Goal: Contribute content: Add original content to the website for others to see

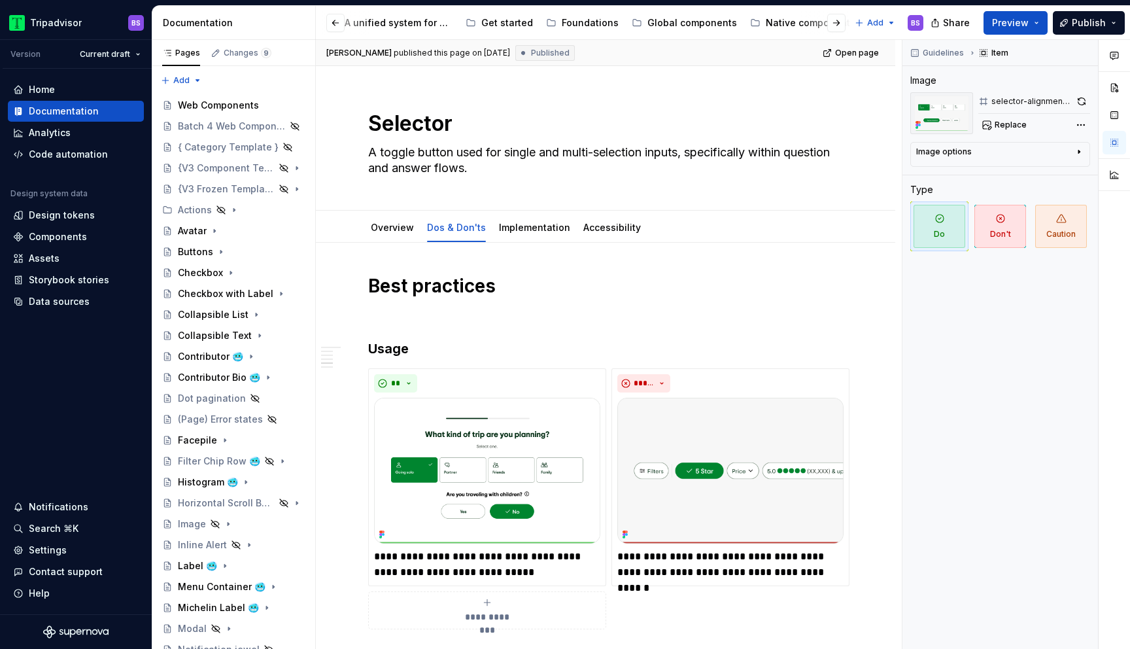
scroll to position [1072, 0]
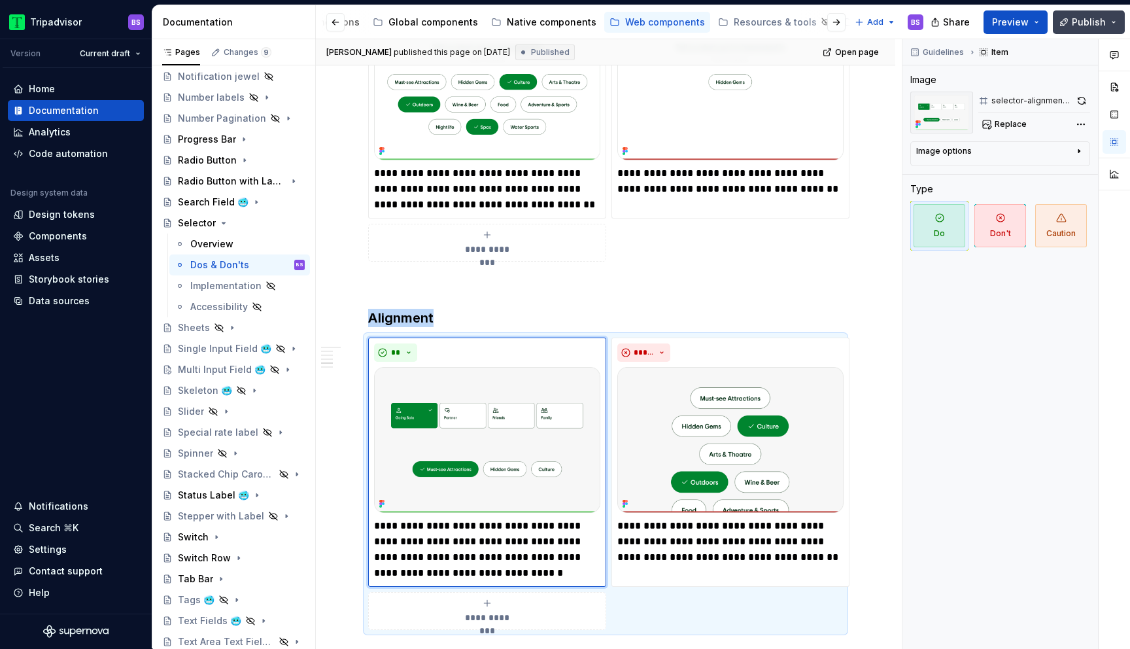
click at [1101, 22] on span "Publish" at bounding box center [1089, 22] width 34 height 13
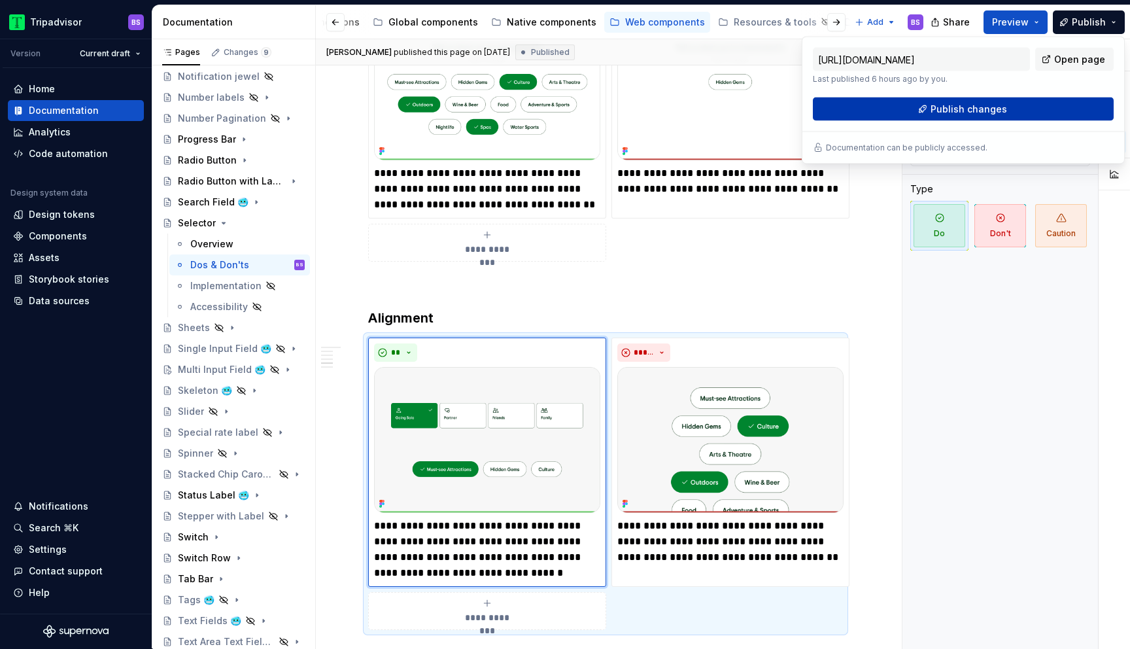
click at [988, 111] on span "Publish changes" at bounding box center [969, 109] width 77 height 13
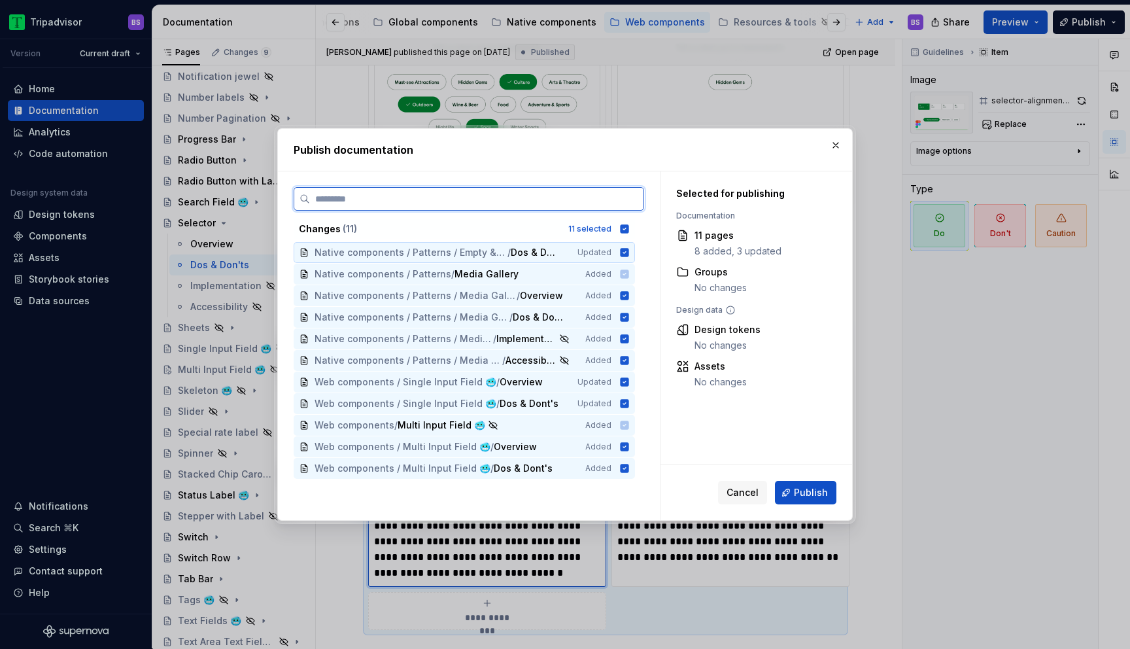
click at [630, 253] on icon at bounding box center [624, 252] width 10 height 10
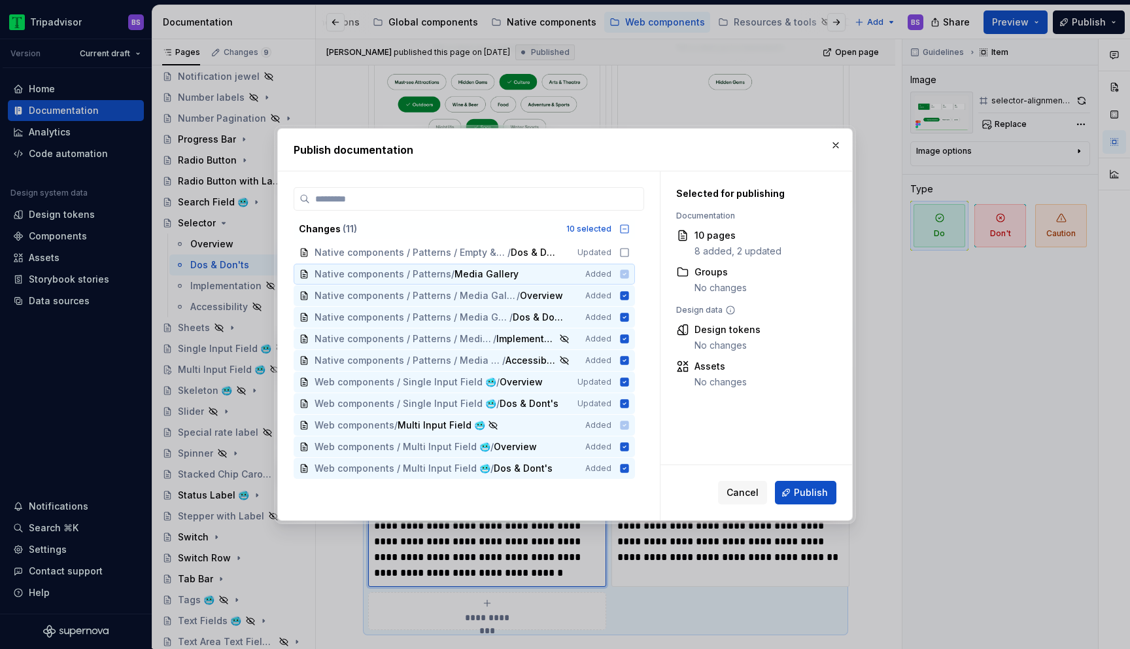
click at [630, 275] on icon at bounding box center [624, 274] width 10 height 10
click at [629, 296] on icon at bounding box center [625, 295] width 9 height 9
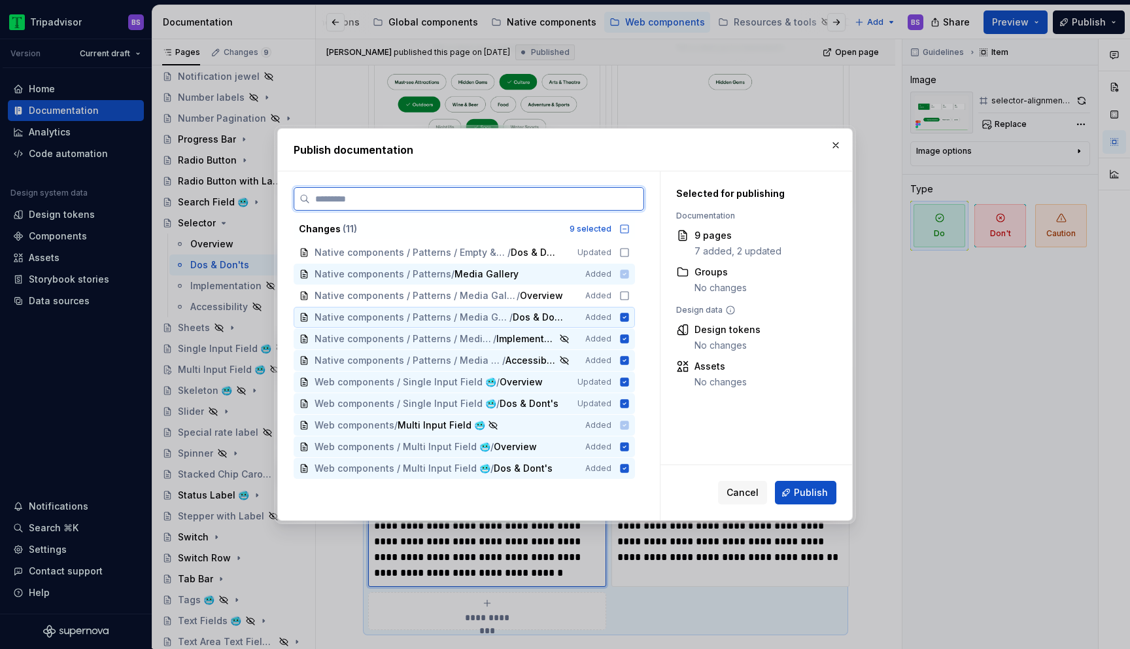
click at [629, 317] on icon at bounding box center [625, 317] width 9 height 9
click at [629, 338] on icon at bounding box center [625, 338] width 9 height 9
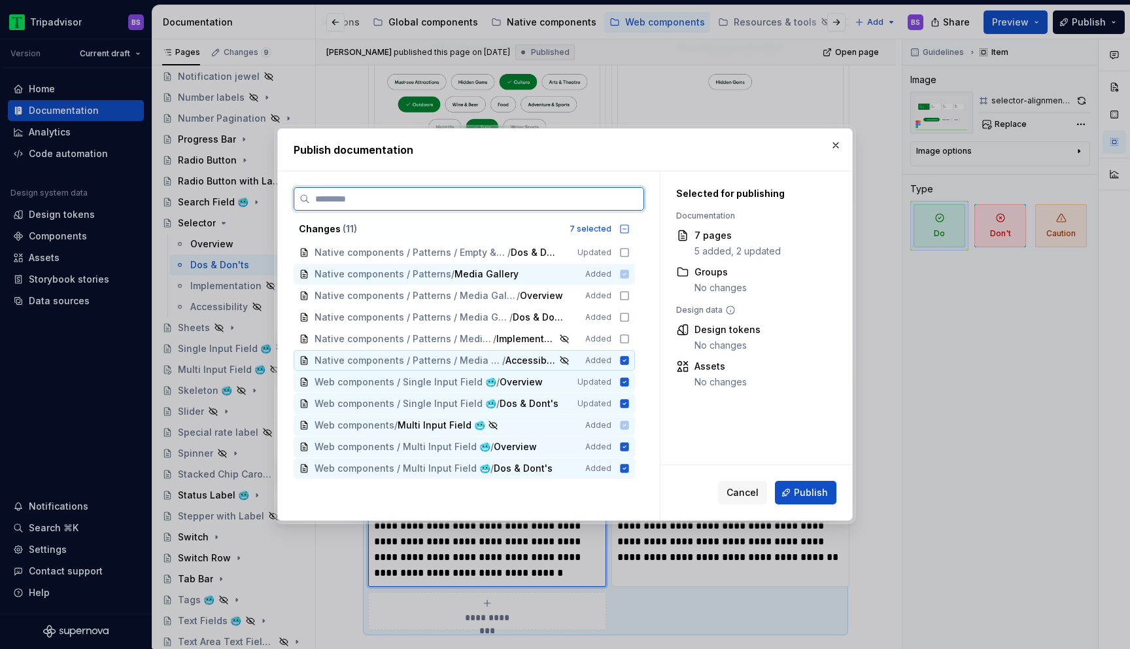
click at [629, 357] on icon at bounding box center [625, 360] width 9 height 9
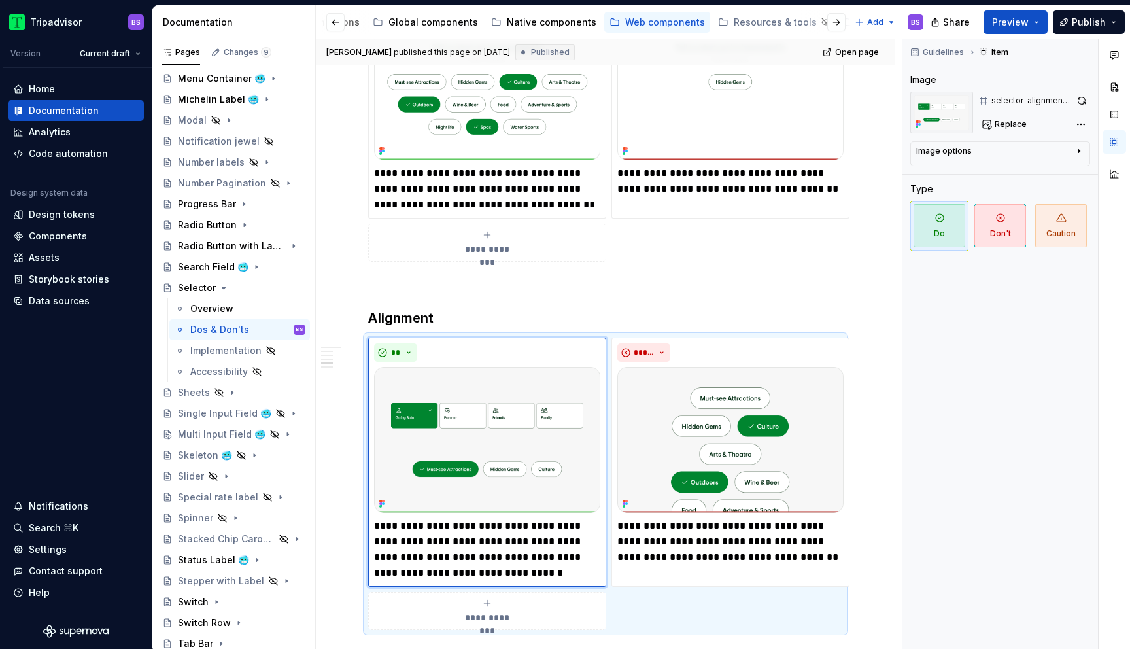
scroll to position [495, 0]
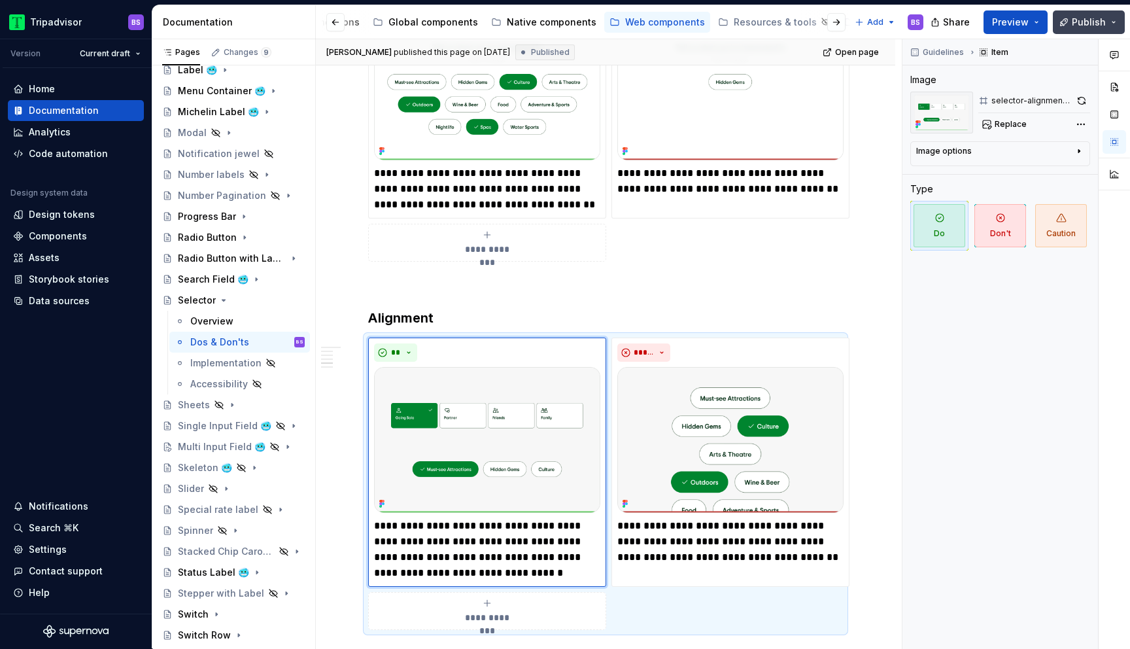
click at [1088, 22] on span "Publish" at bounding box center [1089, 22] width 34 height 13
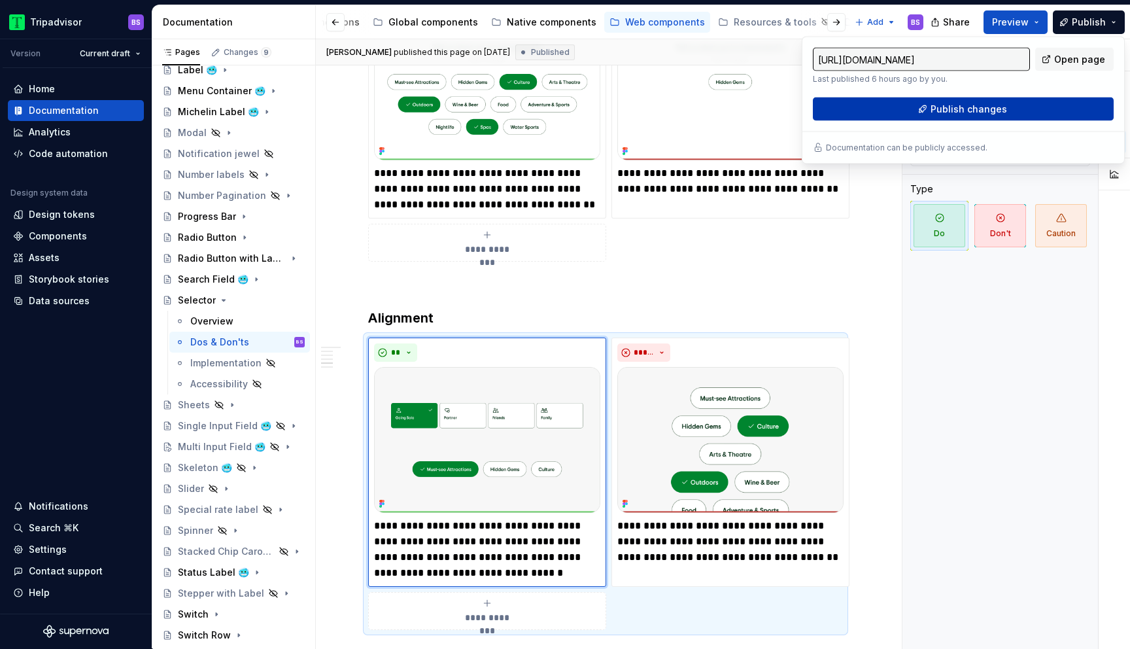
click at [973, 110] on span "Publish changes" at bounding box center [969, 109] width 77 height 13
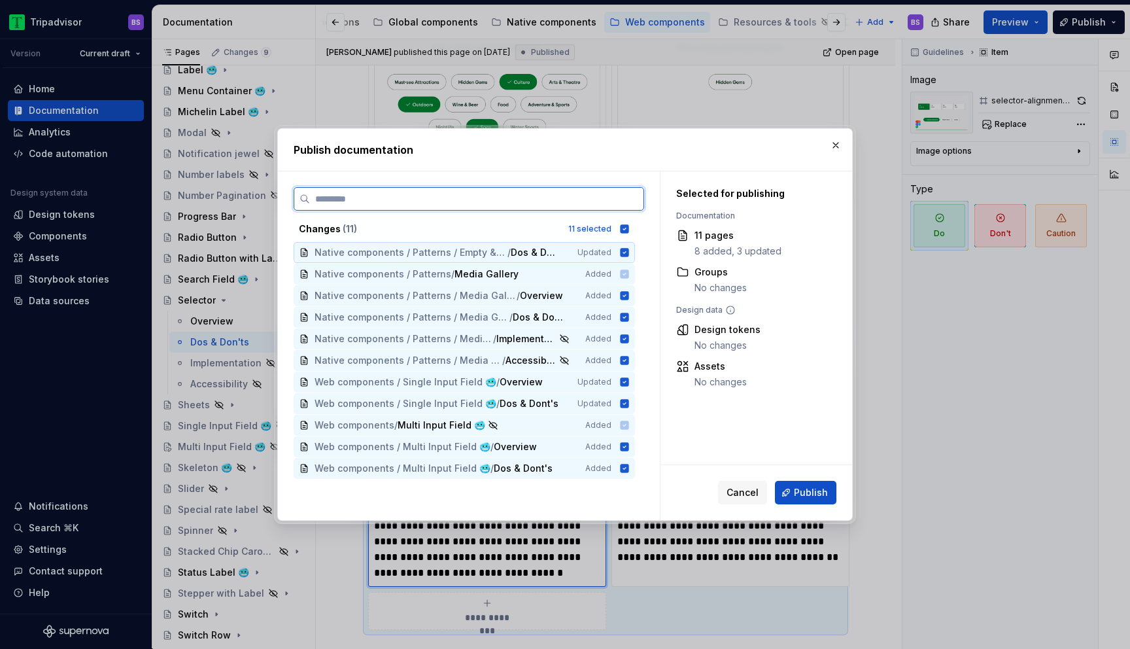
click at [629, 254] on icon at bounding box center [625, 252] width 9 height 9
click at [629, 298] on icon at bounding box center [625, 295] width 9 height 9
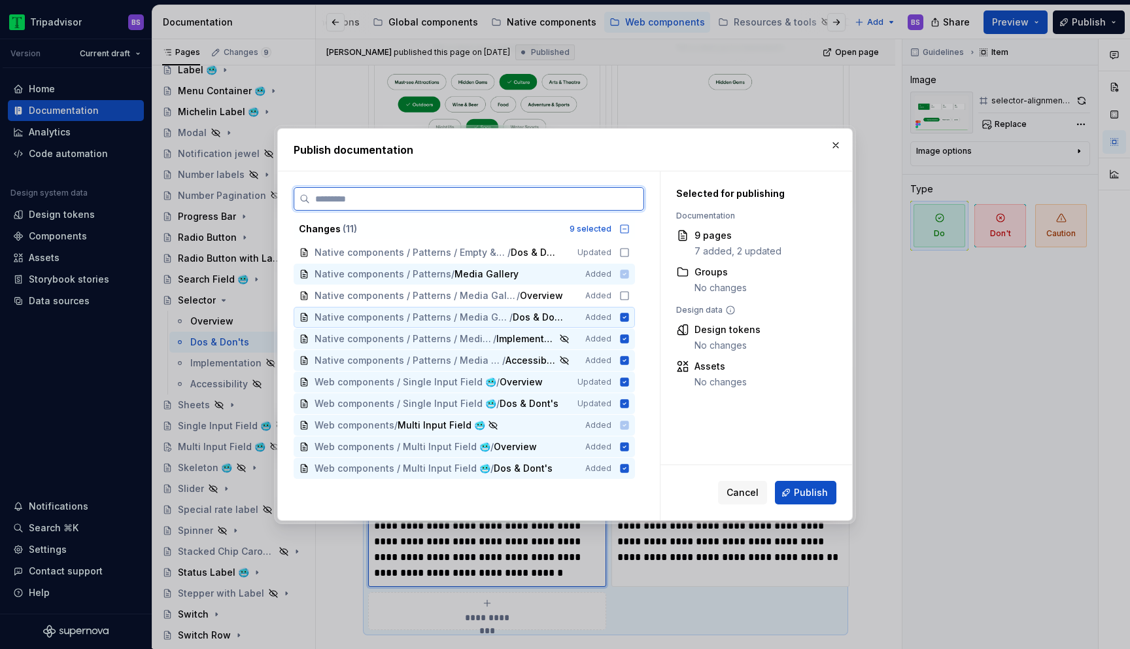
click at [629, 315] on icon at bounding box center [625, 317] width 9 height 9
click at [629, 336] on icon at bounding box center [625, 338] width 9 height 9
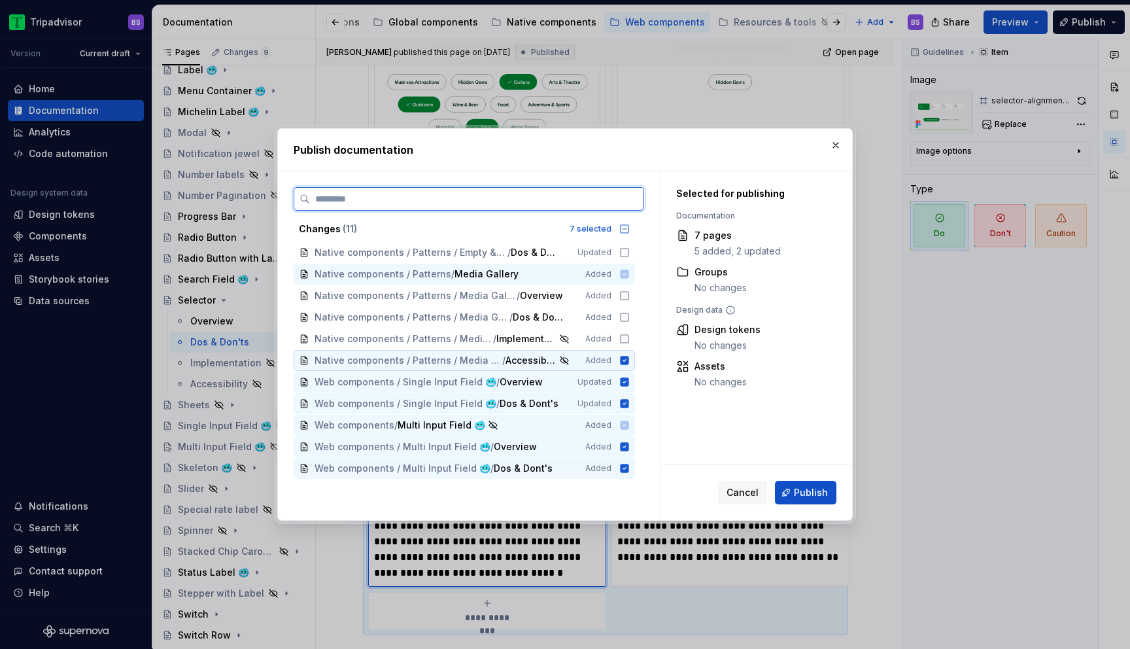
click at [629, 361] on icon at bounding box center [625, 360] width 9 height 9
click at [629, 384] on icon at bounding box center [625, 381] width 9 height 9
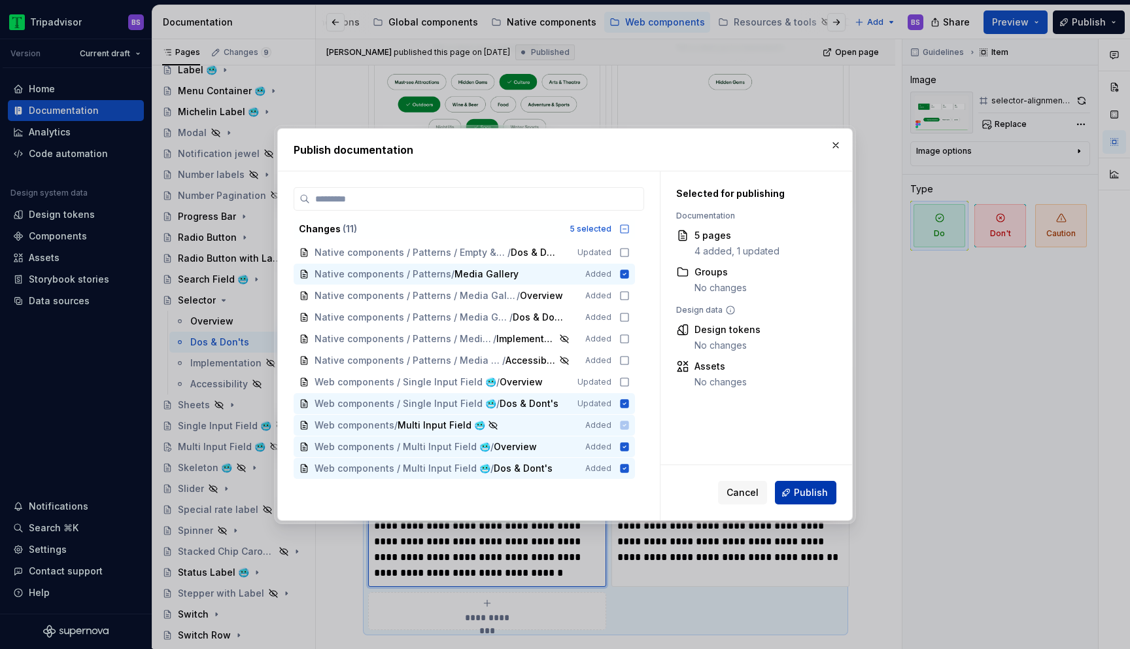
click at [809, 491] on span "Publish" at bounding box center [811, 492] width 34 height 13
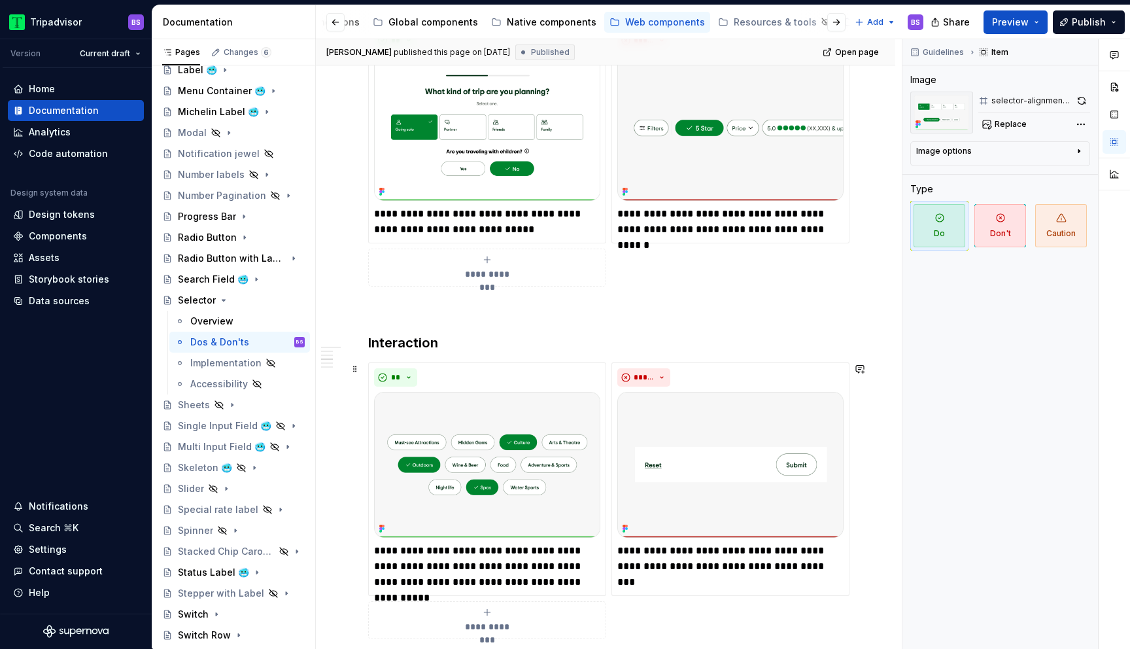
scroll to position [264, 0]
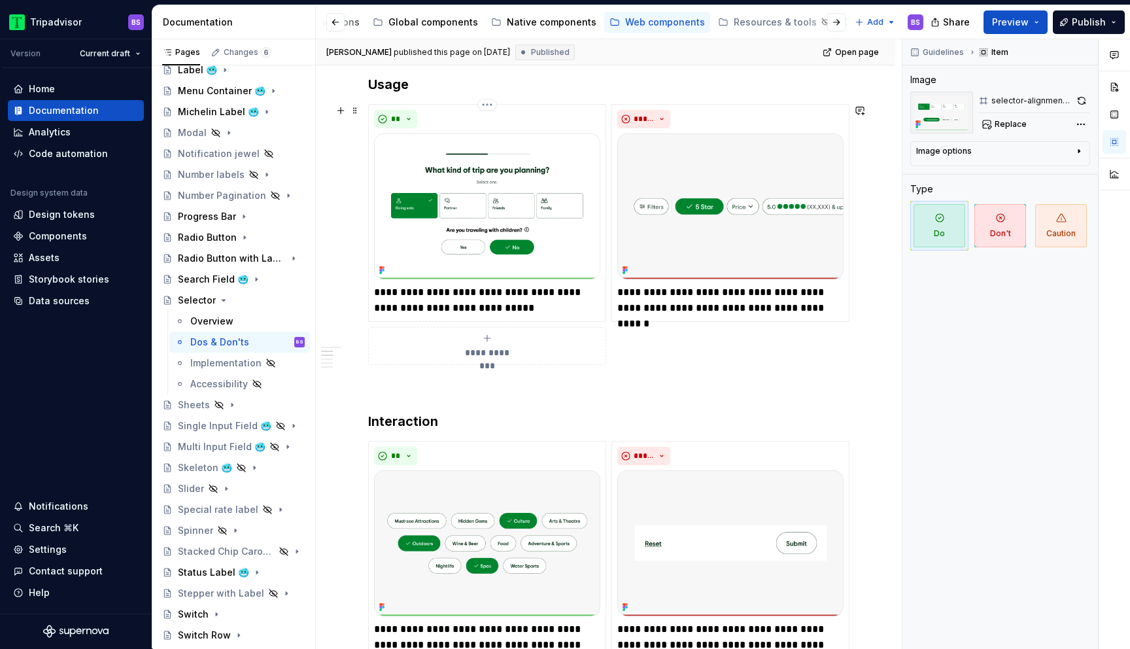
click at [564, 300] on p "**********" at bounding box center [487, 300] width 226 height 31
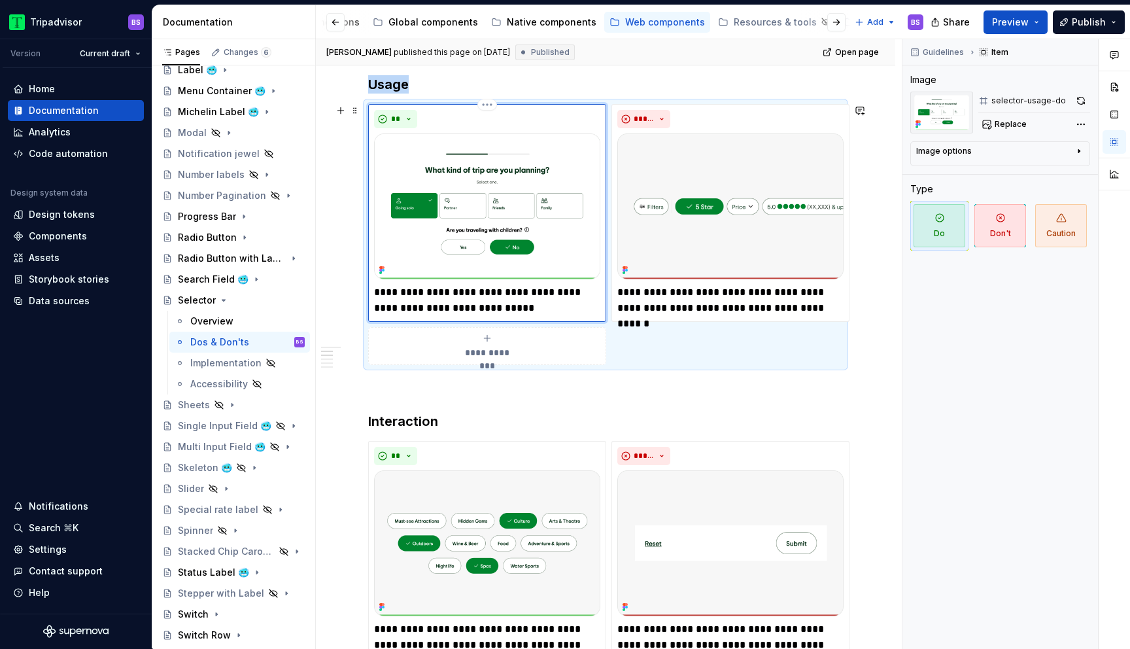
click at [555, 207] on img at bounding box center [487, 206] width 226 height 146
click at [1084, 97] on button "button" at bounding box center [1081, 101] width 18 height 18
click at [1084, 96] on button "button" at bounding box center [1081, 101] width 18 height 18
click at [1104, 25] on span "Publish" at bounding box center [1089, 22] width 34 height 13
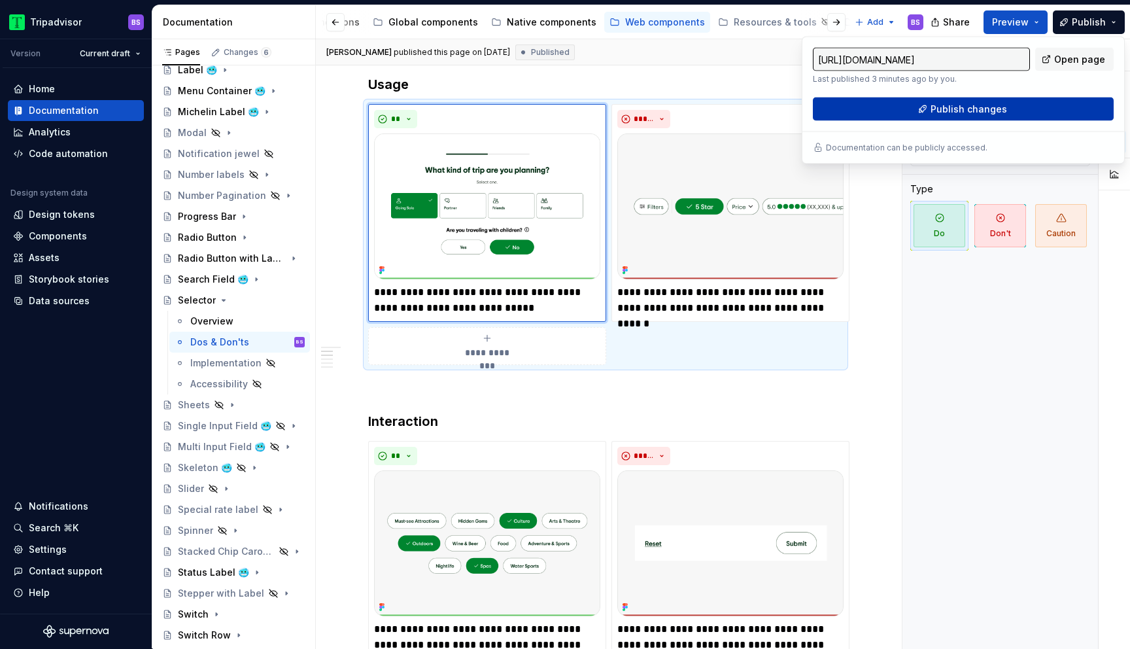
click at [1011, 103] on button "Publish changes" at bounding box center [963, 109] width 301 height 24
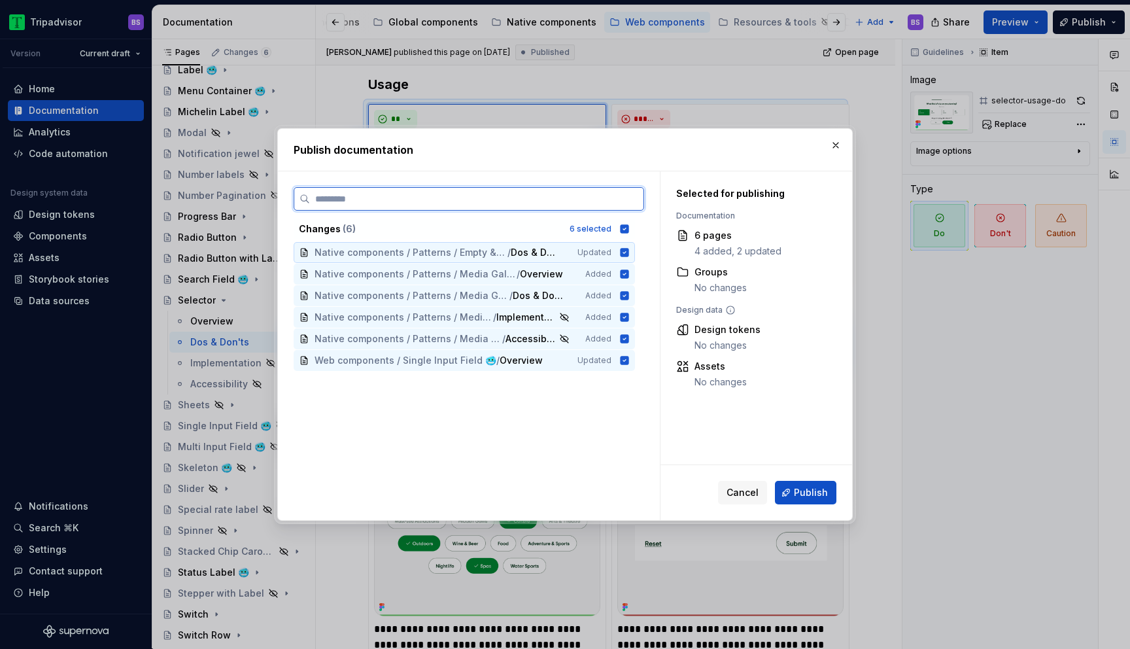
click at [630, 253] on icon at bounding box center [624, 252] width 10 height 10
click at [630, 252] on icon at bounding box center [624, 252] width 10 height 10
click at [629, 230] on icon at bounding box center [625, 228] width 9 height 9
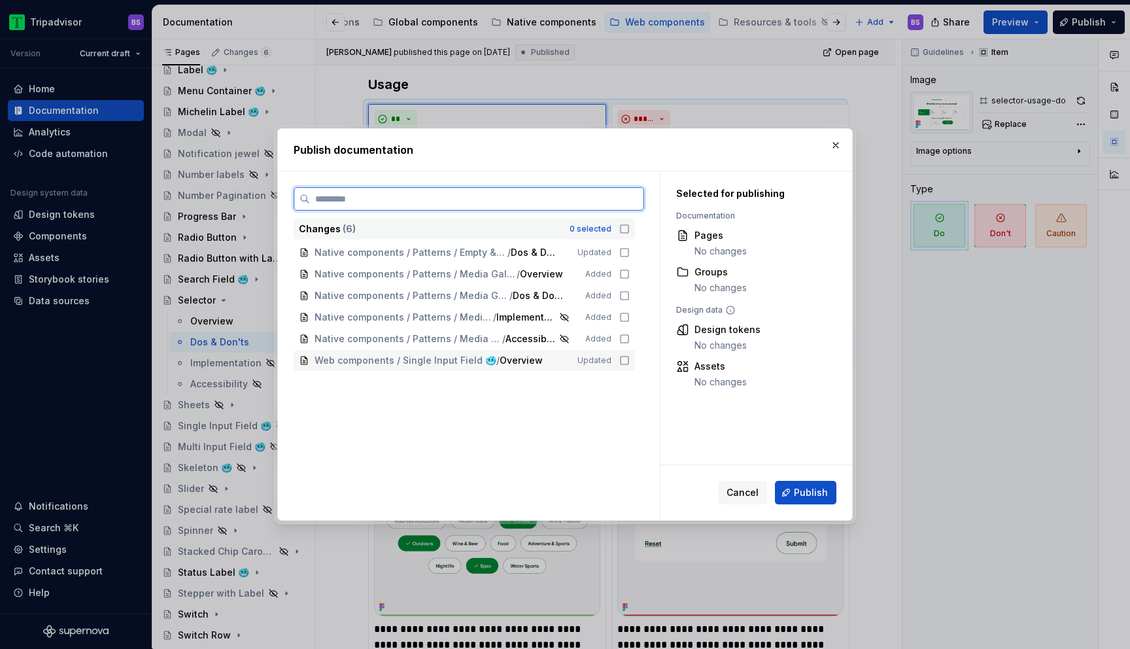
click at [628, 360] on icon at bounding box center [624, 360] width 10 height 10
click at [811, 501] on button "Publish" at bounding box center [805, 493] width 61 height 24
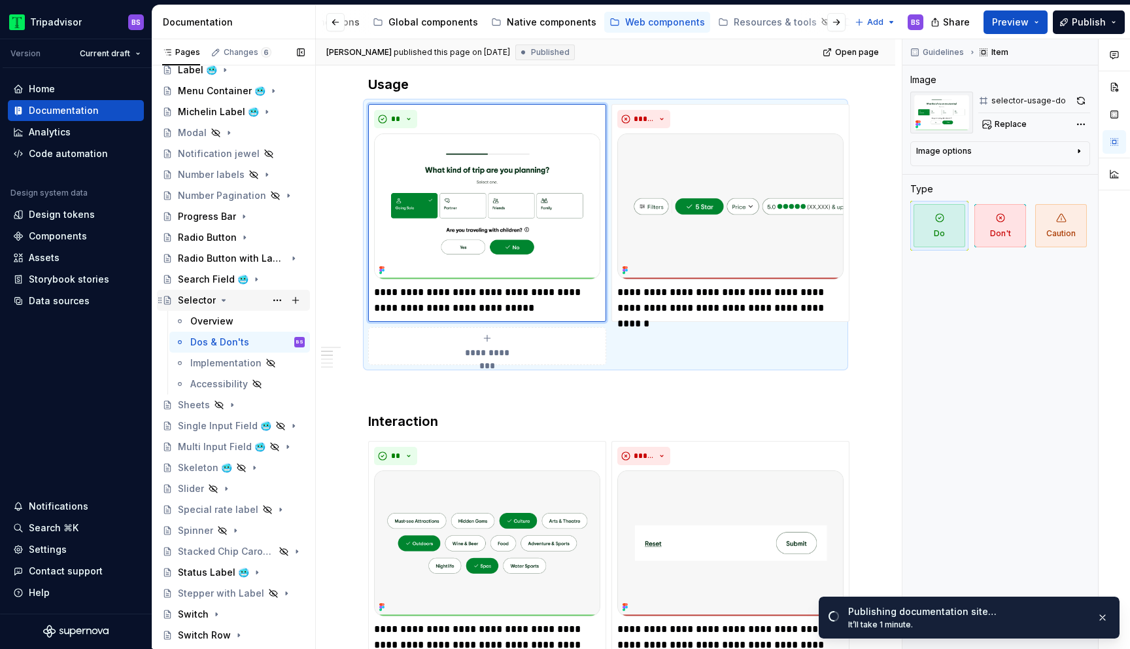
click at [223, 302] on icon "Page tree" at bounding box center [223, 300] width 10 height 10
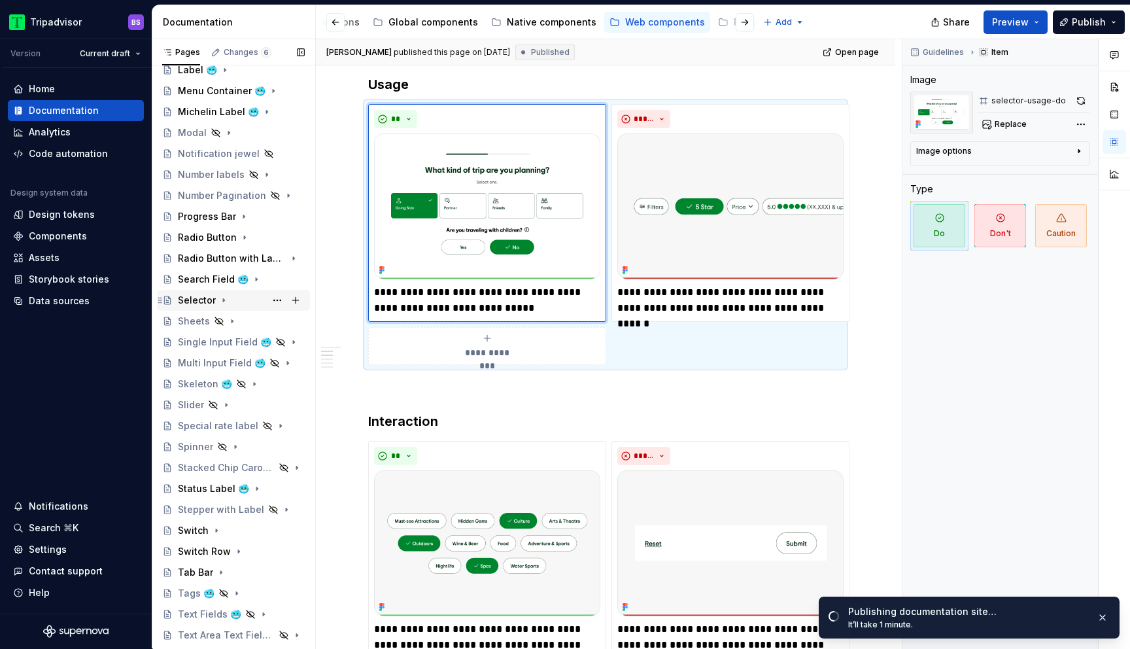
type textarea "*"
